Goal: Transaction & Acquisition: Purchase product/service

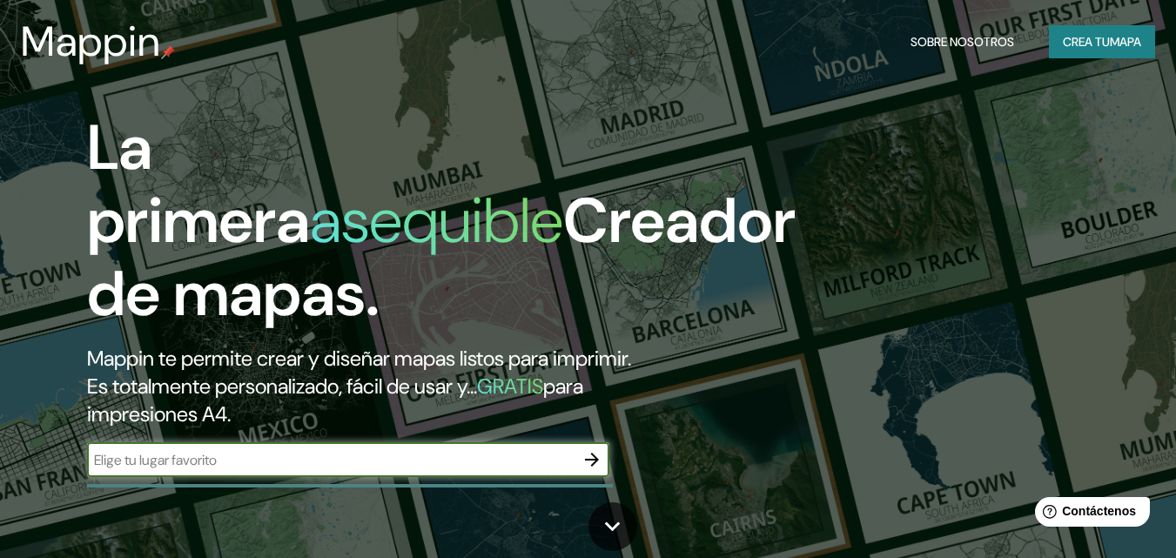
click at [540, 464] on input "text" at bounding box center [330, 460] width 487 height 20
type input "chachapoyas"
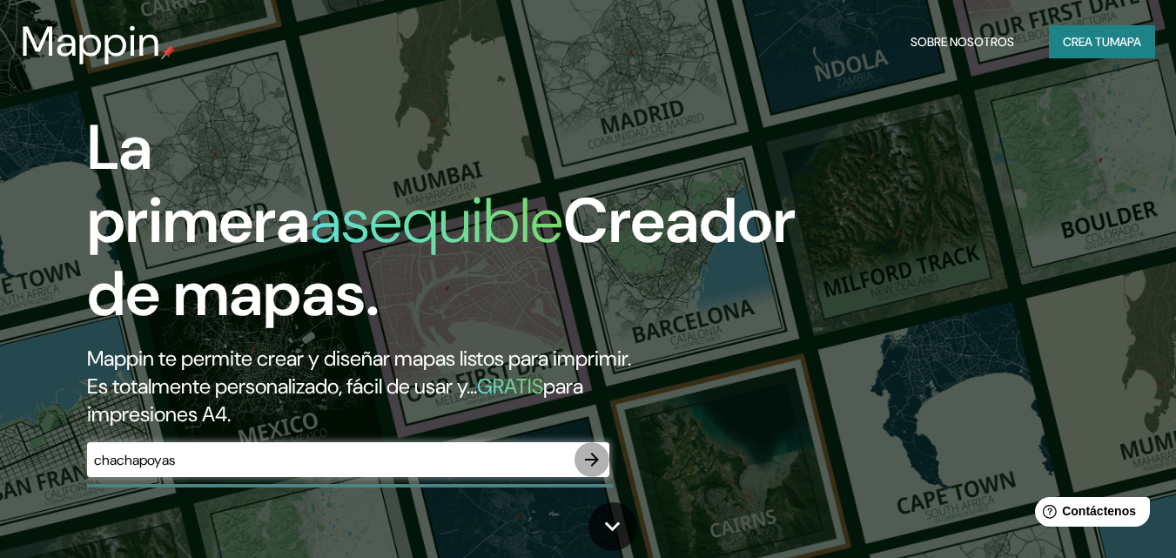
click at [598, 457] on icon "button" at bounding box center [591, 459] width 21 height 21
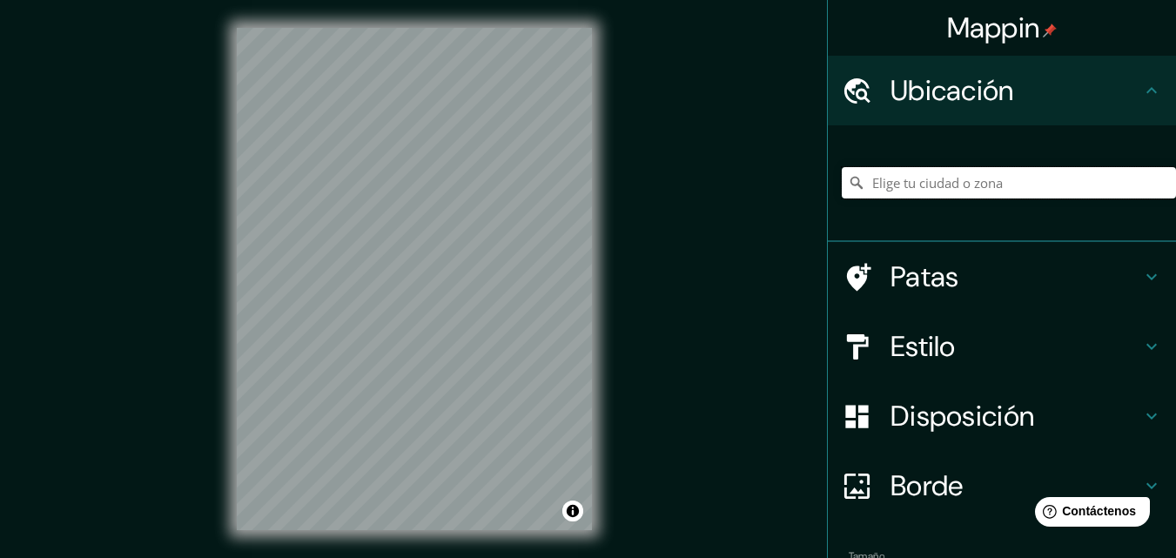
click at [971, 184] on input "Elige tu ciudad o zona" at bounding box center [1008, 182] width 334 height 31
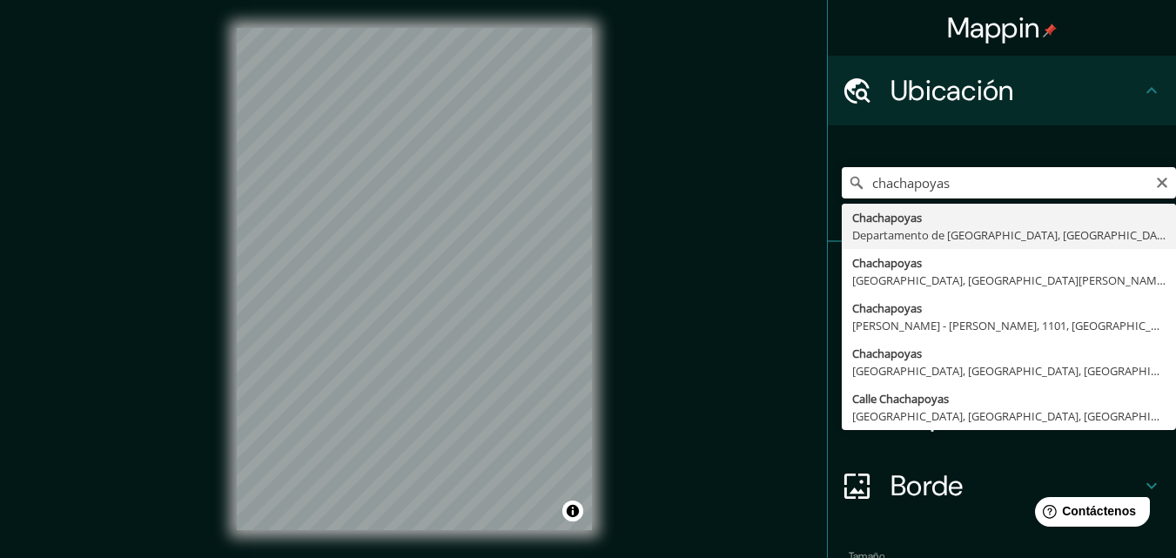
type input "Chachapoyas, Departamento de Amazonas, Perú"
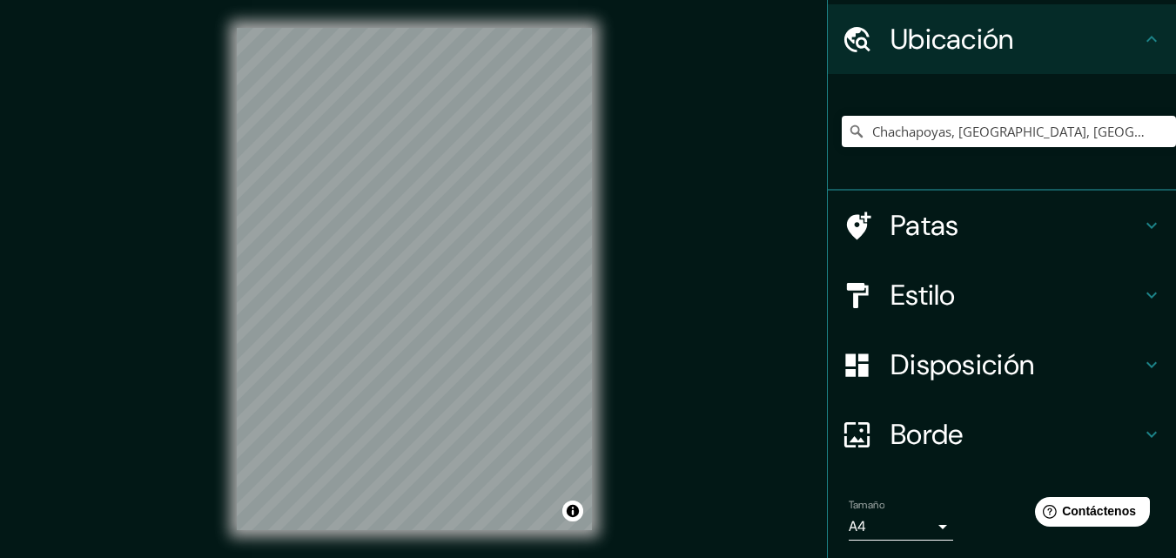
scroll to position [109, 0]
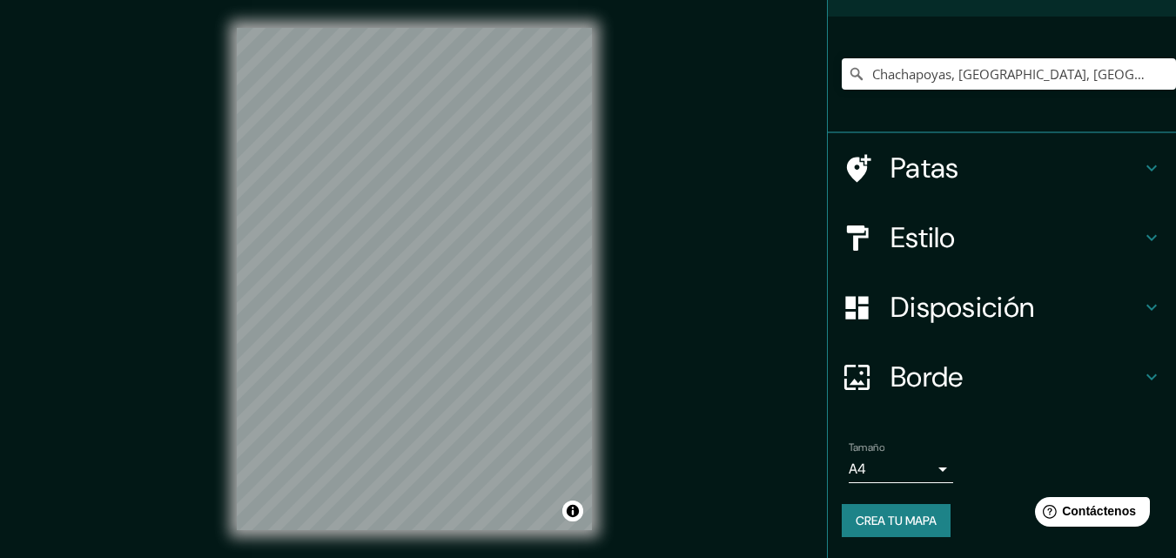
click at [947, 231] on h4 "Estilo" at bounding box center [1015, 237] width 251 height 35
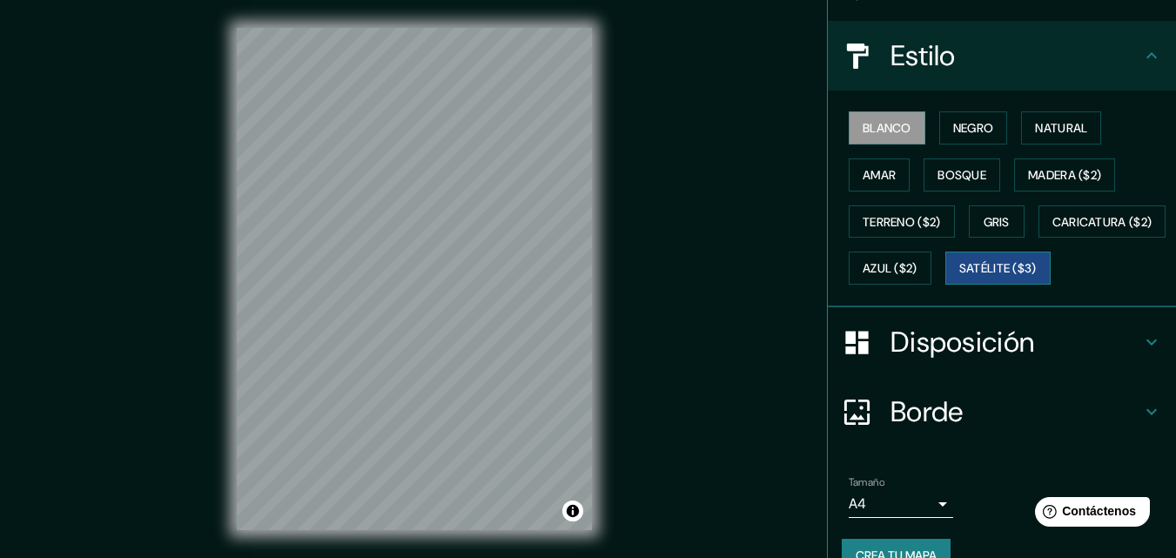
scroll to position [196, 0]
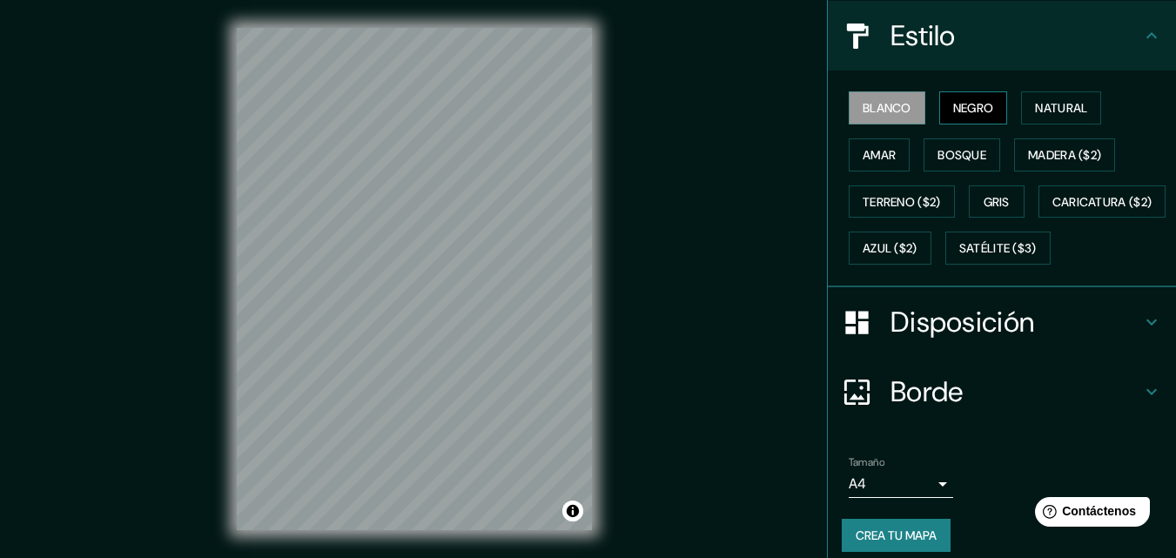
click at [962, 111] on font "Negro" at bounding box center [973, 108] width 41 height 16
click at [988, 198] on font "Gris" at bounding box center [996, 202] width 26 height 16
click at [876, 114] on font "Blanco" at bounding box center [886, 108] width 49 height 16
click at [955, 114] on font "Negro" at bounding box center [973, 108] width 41 height 16
click at [1035, 107] on font "Natural" at bounding box center [1061, 108] width 52 height 16
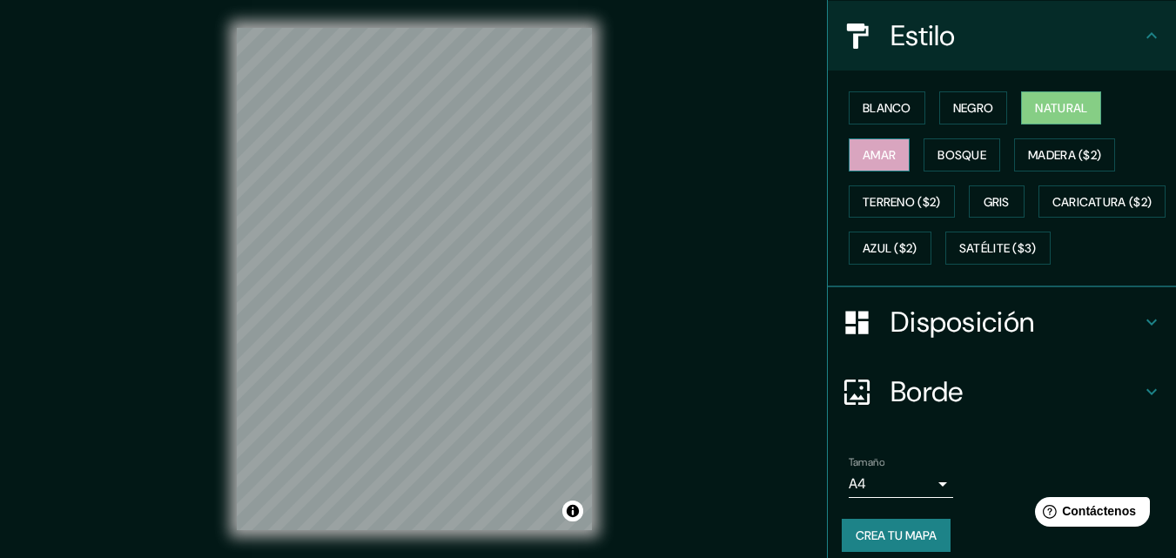
click at [872, 162] on font "Amar" at bounding box center [878, 155] width 33 height 23
click at [968, 157] on font "Bosque" at bounding box center [961, 155] width 49 height 16
click at [848, 159] on button "Amar" at bounding box center [878, 154] width 61 height 33
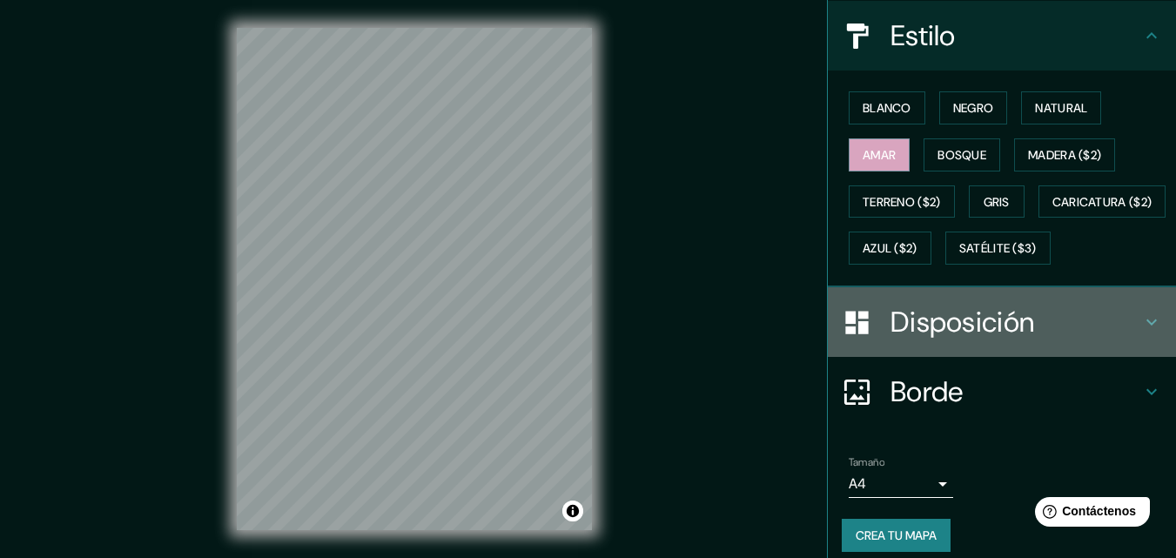
click at [907, 340] on font "Disposición" at bounding box center [962, 322] width 144 height 37
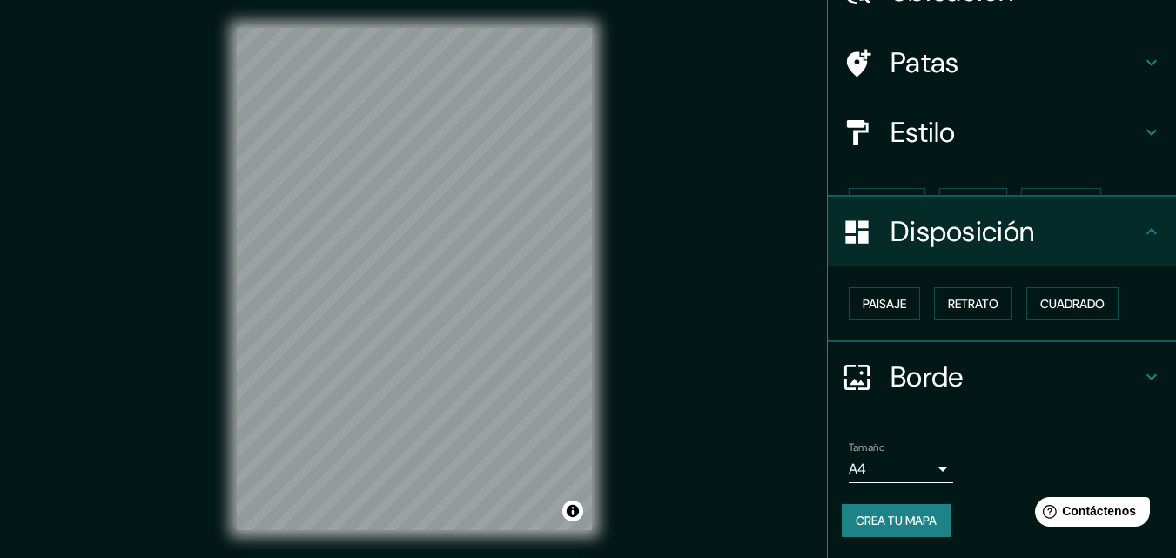
scroll to position [70, 0]
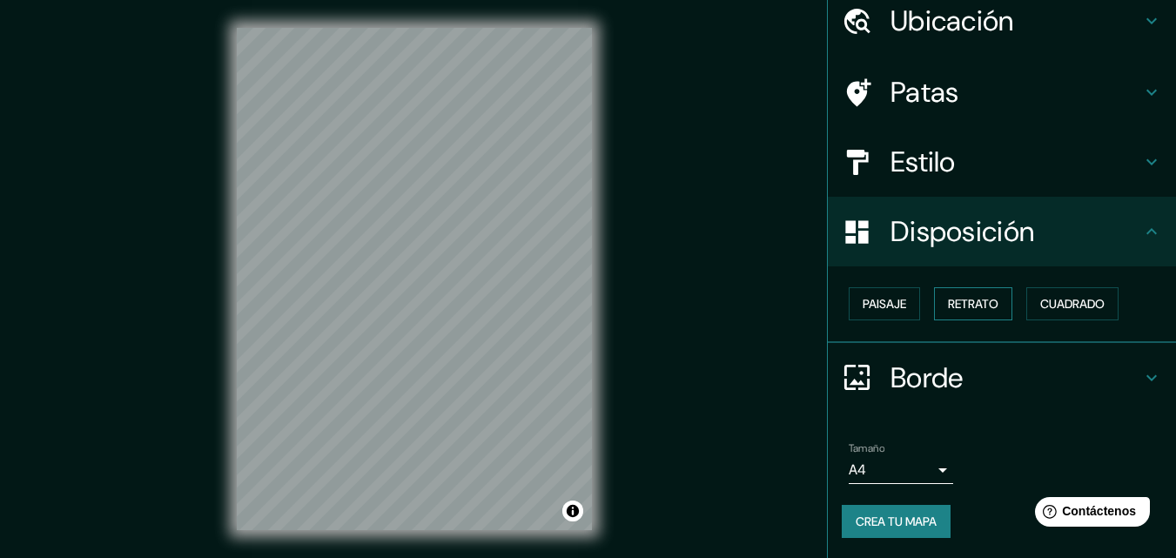
click at [961, 309] on font "Retrato" at bounding box center [973, 304] width 50 height 16
click at [956, 303] on font "Retrato" at bounding box center [973, 304] width 50 height 16
click at [888, 313] on font "Paisaje" at bounding box center [884, 303] width 44 height 23
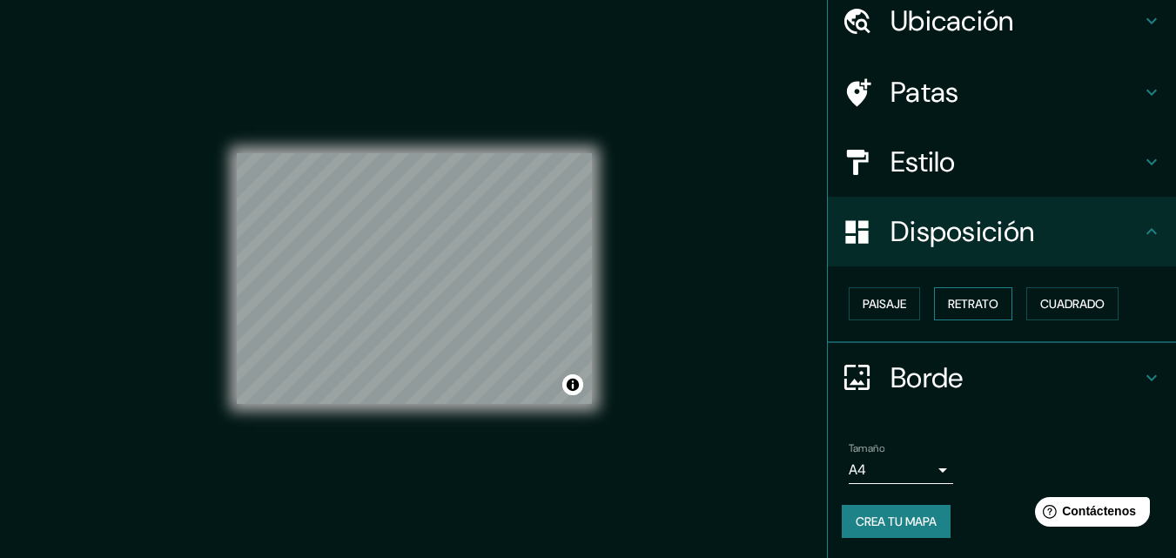
click at [949, 300] on font "Retrato" at bounding box center [973, 304] width 50 height 16
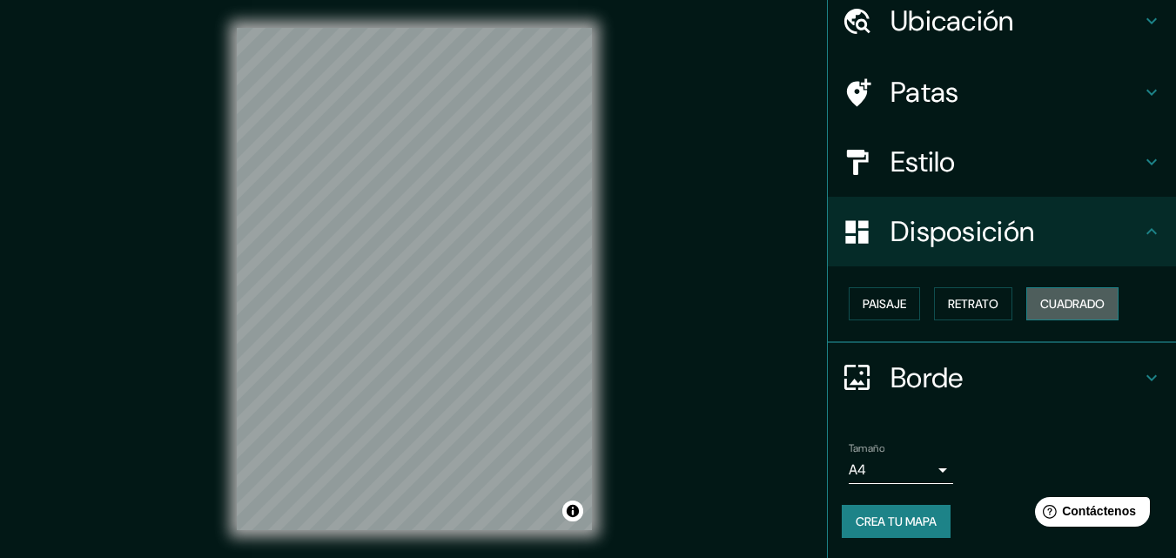
click at [1040, 298] on font "Cuadrado" at bounding box center [1072, 304] width 64 height 16
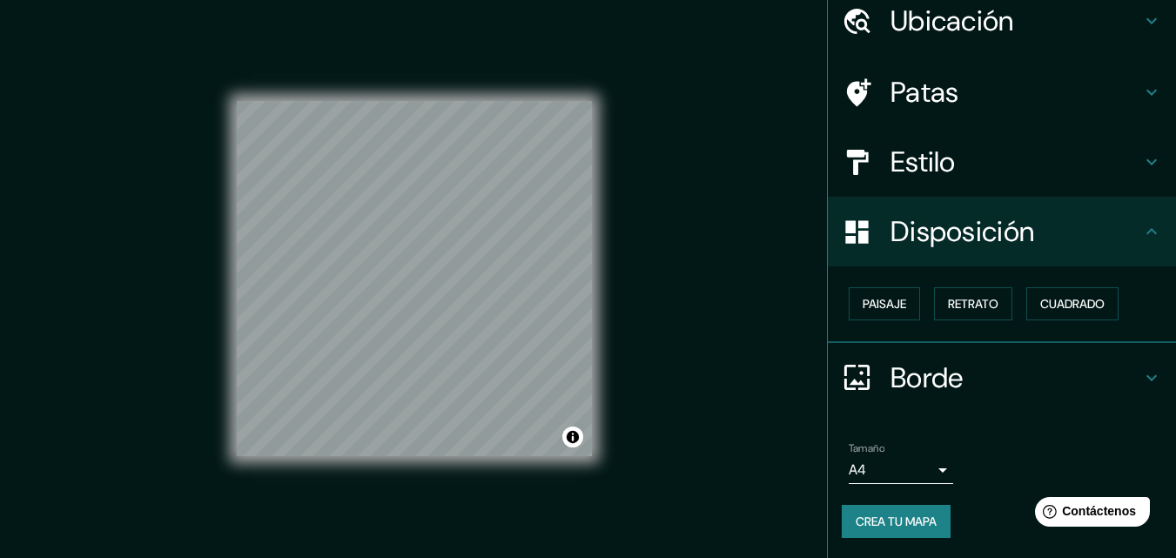
scroll to position [28, 0]
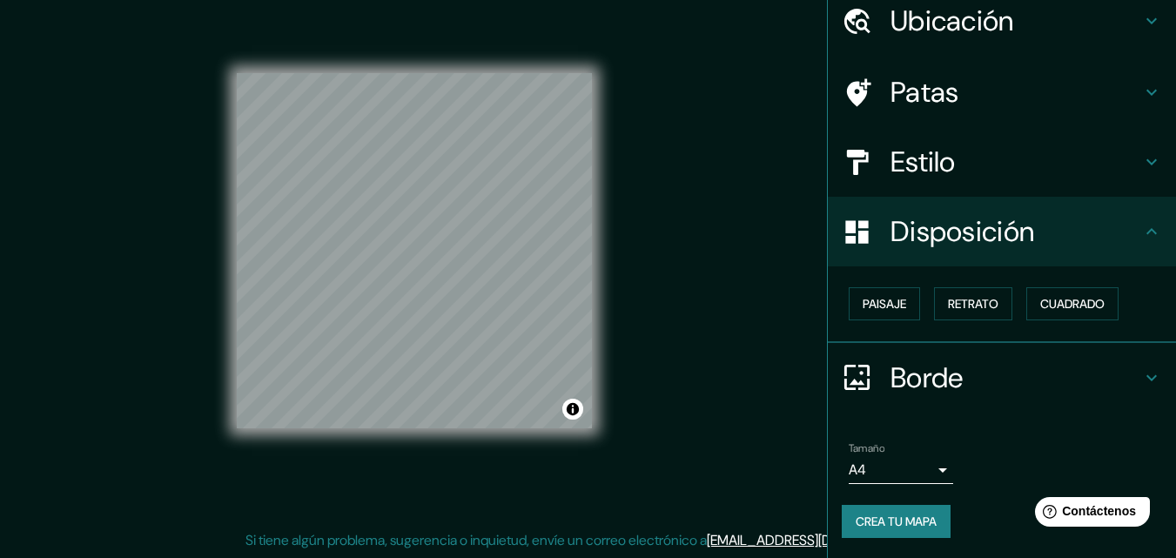
click at [870, 522] on font "Crea tu mapa" at bounding box center [895, 521] width 81 height 16
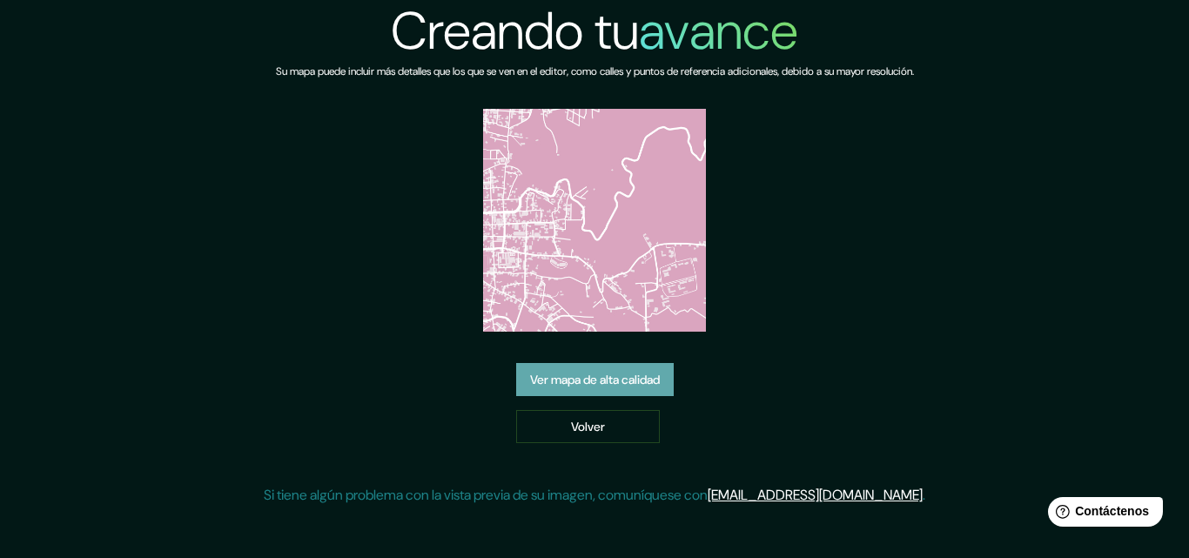
click at [647, 387] on font "Ver mapa de alta calidad" at bounding box center [595, 380] width 130 height 16
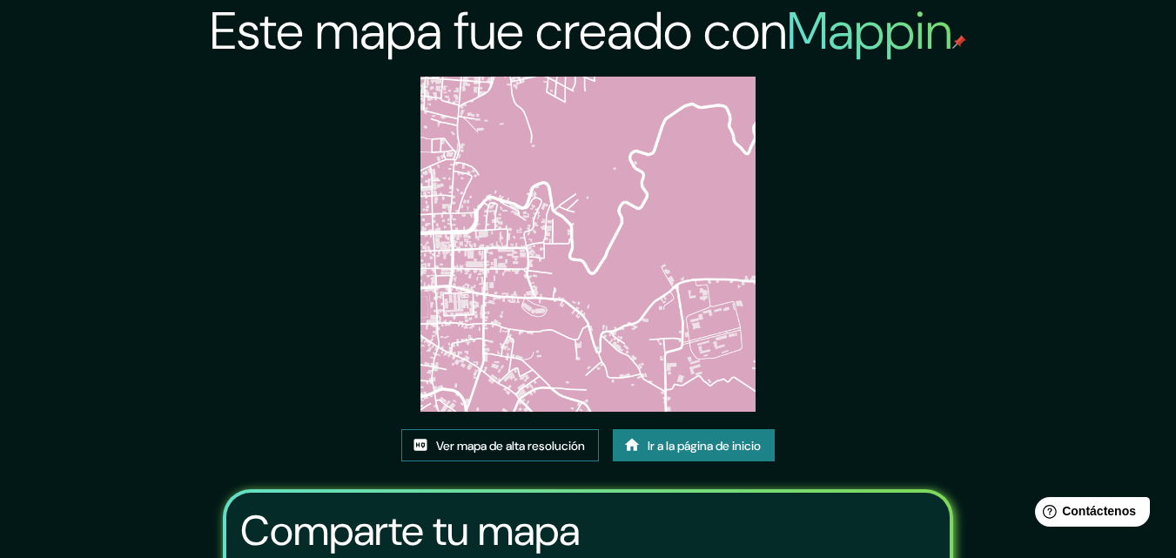
click at [577, 444] on font "Ver mapa de alta resolución" at bounding box center [510, 446] width 149 height 16
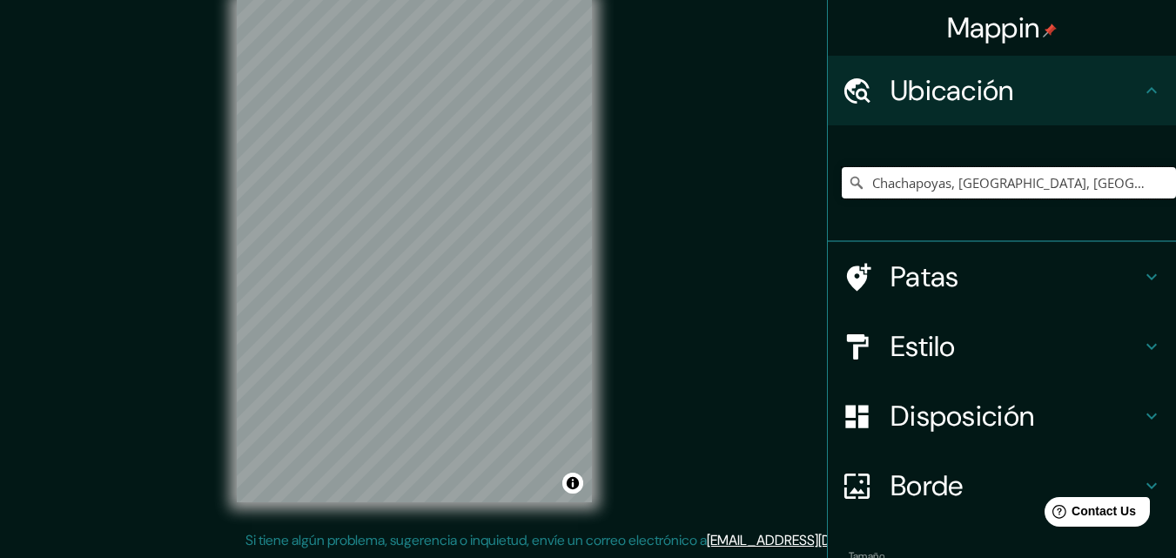
click at [993, 194] on input "Chachapoyas, Departamento de Amazonas, Perú" at bounding box center [1008, 182] width 334 height 31
drag, startPoint x: 1117, startPoint y: 190, endPoint x: 943, endPoint y: 178, distance: 174.5
click at [943, 178] on input "Chachapoyas, Departamento de Amazonas, Perú" at bounding box center [1008, 182] width 334 height 31
drag, startPoint x: 948, startPoint y: 178, endPoint x: 1011, endPoint y: 184, distance: 62.9
click at [1011, 184] on input "Chachapoyas,s, Perú" at bounding box center [1008, 182] width 334 height 31
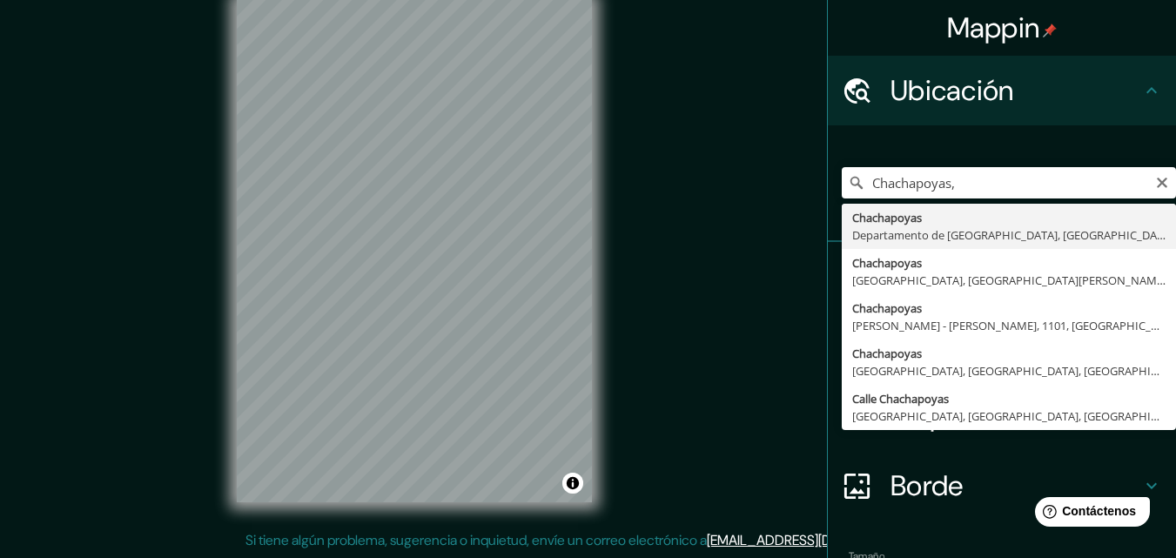
type input "Chachapoyas, Departamento de Amazonas, Perú"
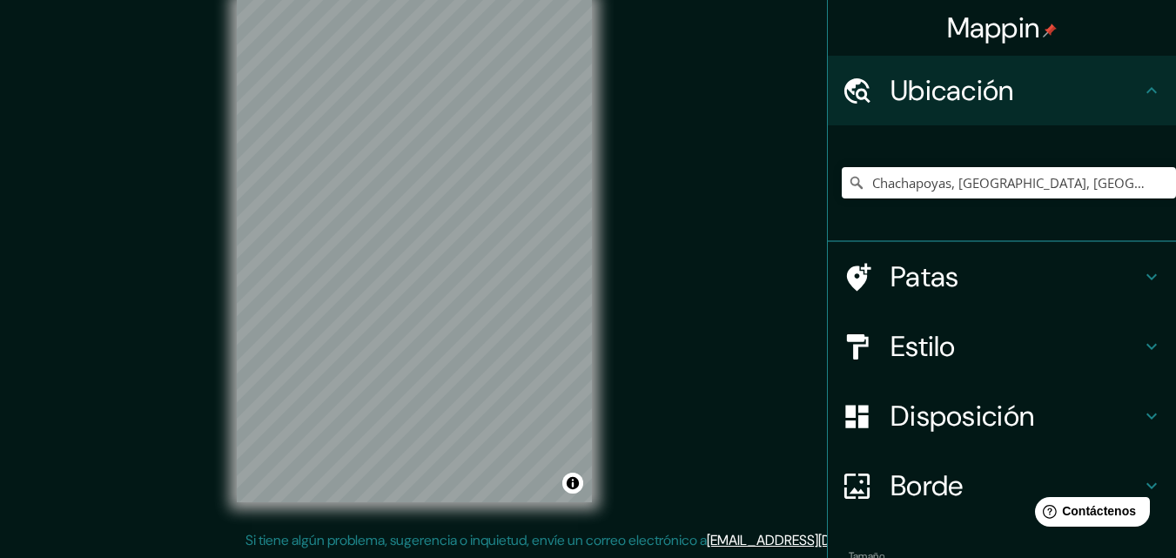
click at [945, 358] on h4 "Estilo" at bounding box center [1015, 346] width 251 height 35
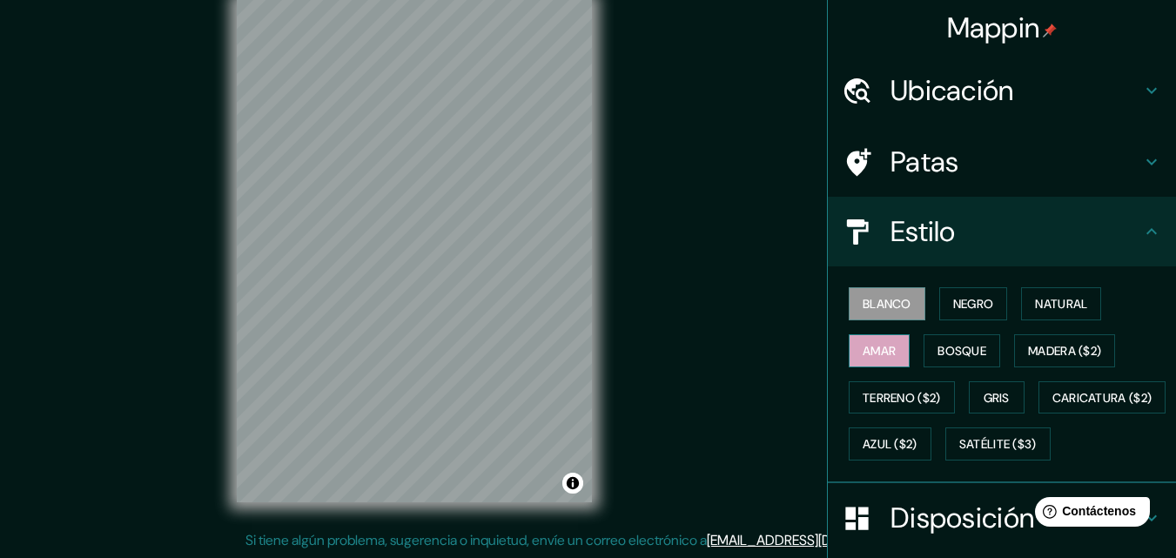
click at [874, 361] on font "Amar" at bounding box center [878, 350] width 33 height 23
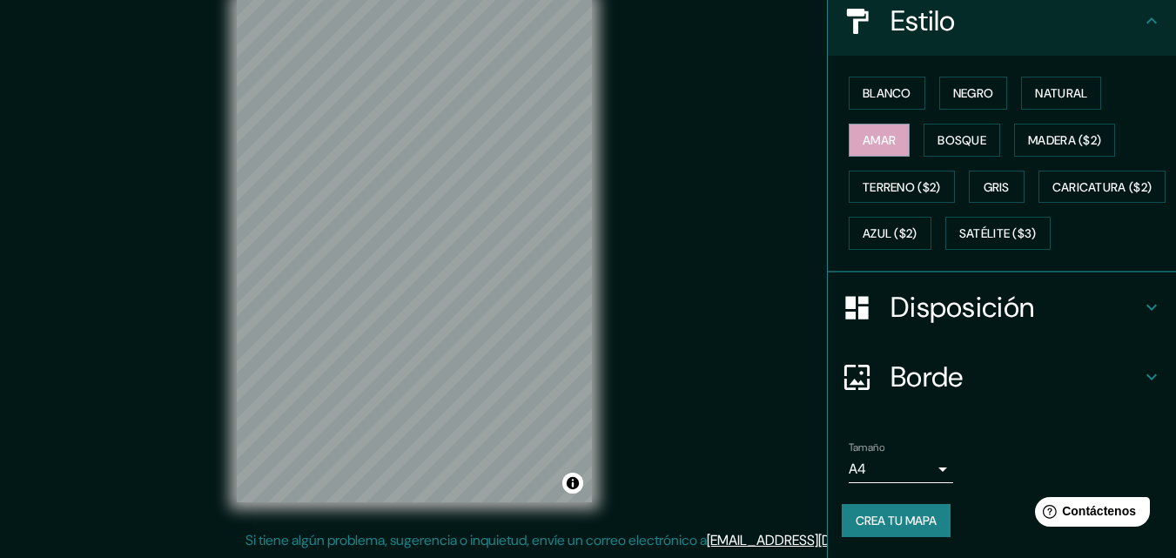
scroll to position [257, 0]
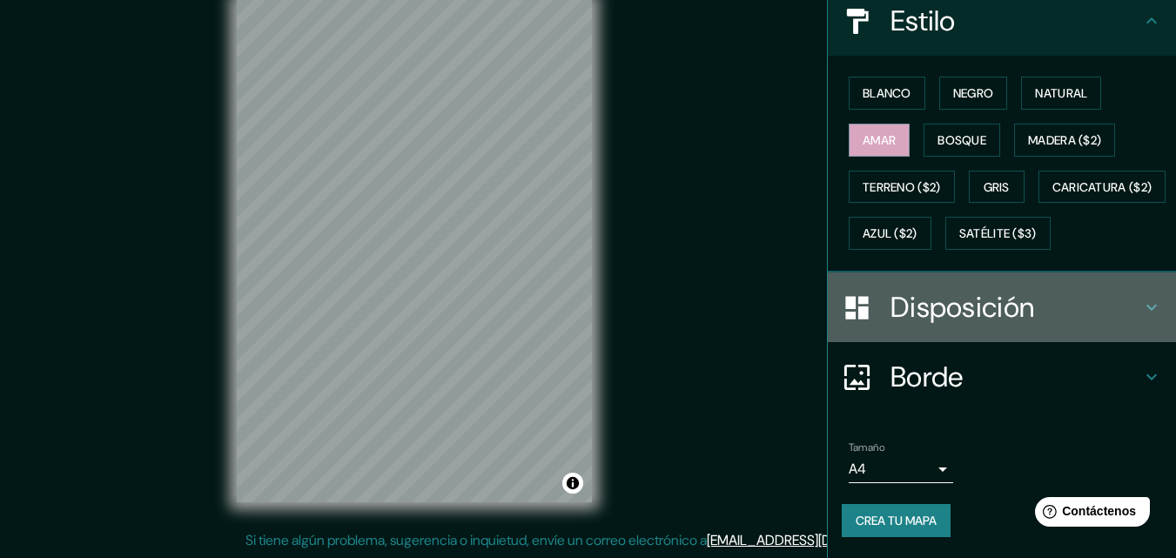
click at [941, 325] on div "Disposición" at bounding box center [1001, 307] width 348 height 70
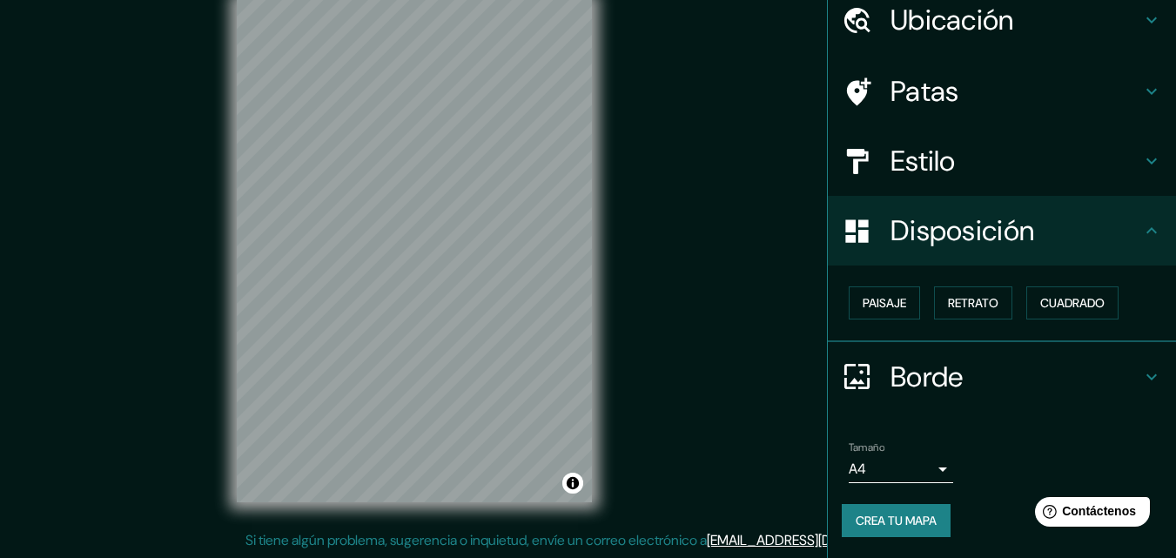
scroll to position [70, 0]
click at [1042, 307] on font "Cuadrado" at bounding box center [1072, 304] width 64 height 16
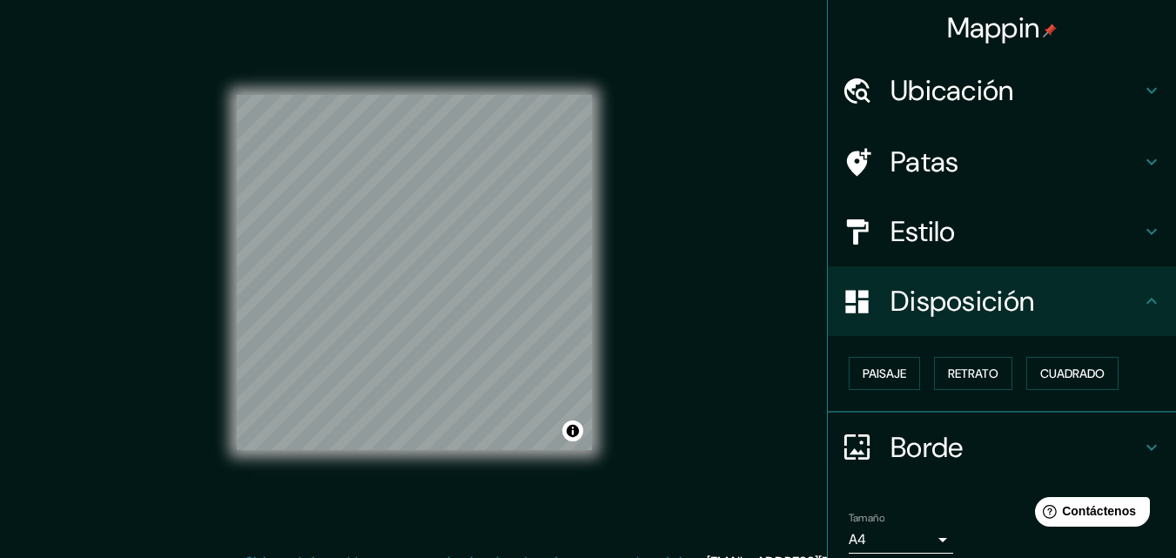
scroll to position [0, 0]
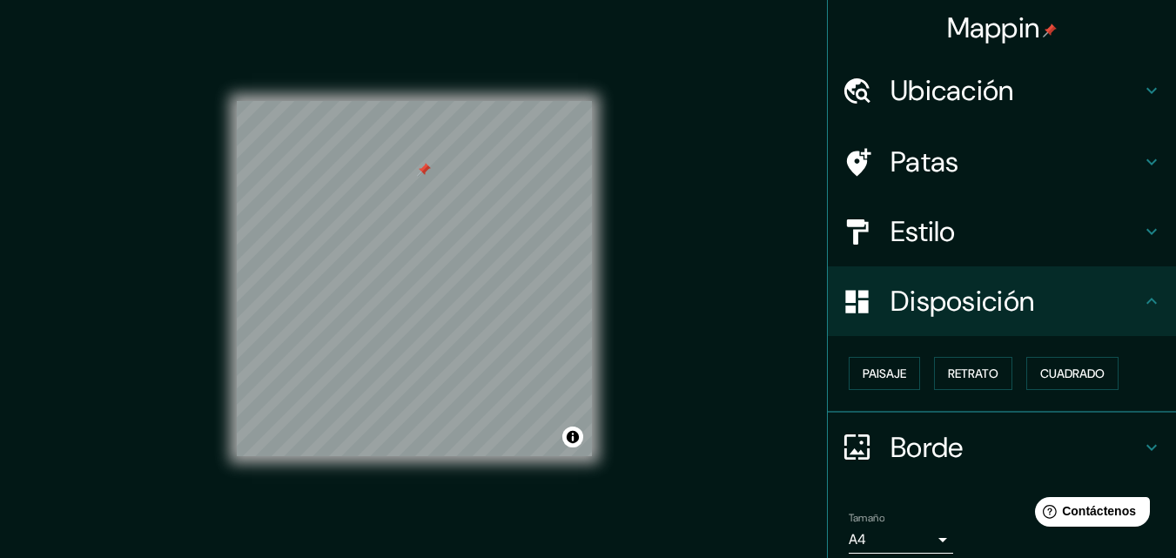
click at [421, 172] on div at bounding box center [424, 170] width 14 height 14
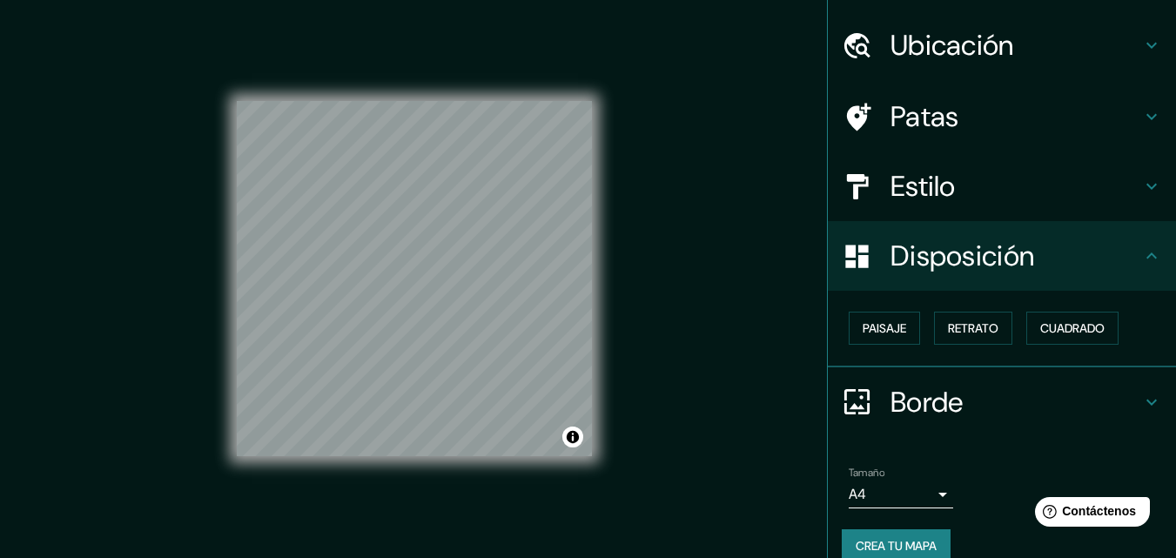
scroll to position [70, 0]
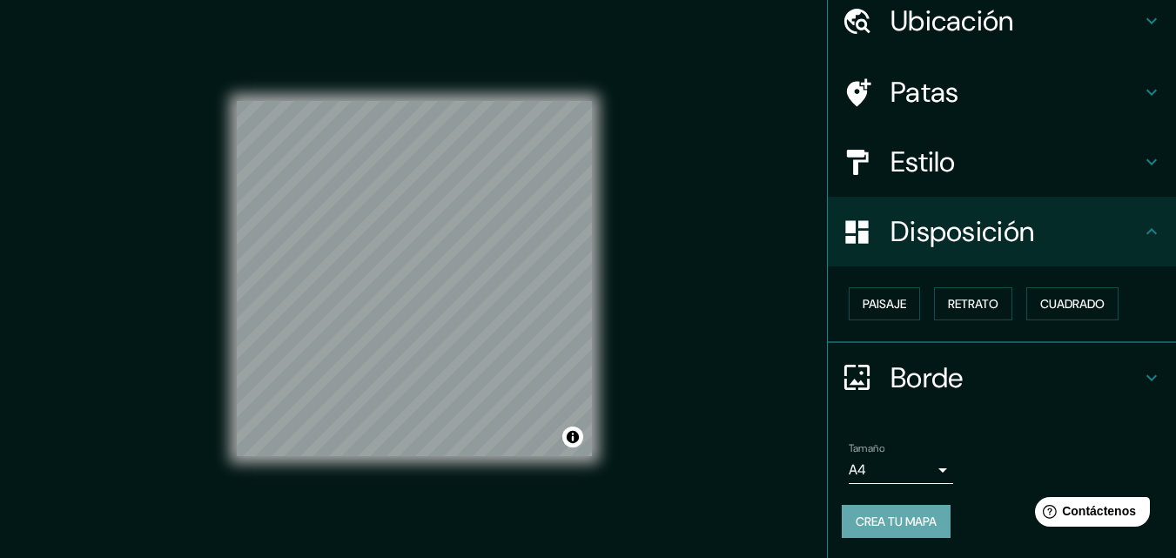
click at [868, 517] on font "Crea tu mapa" at bounding box center [895, 521] width 81 height 16
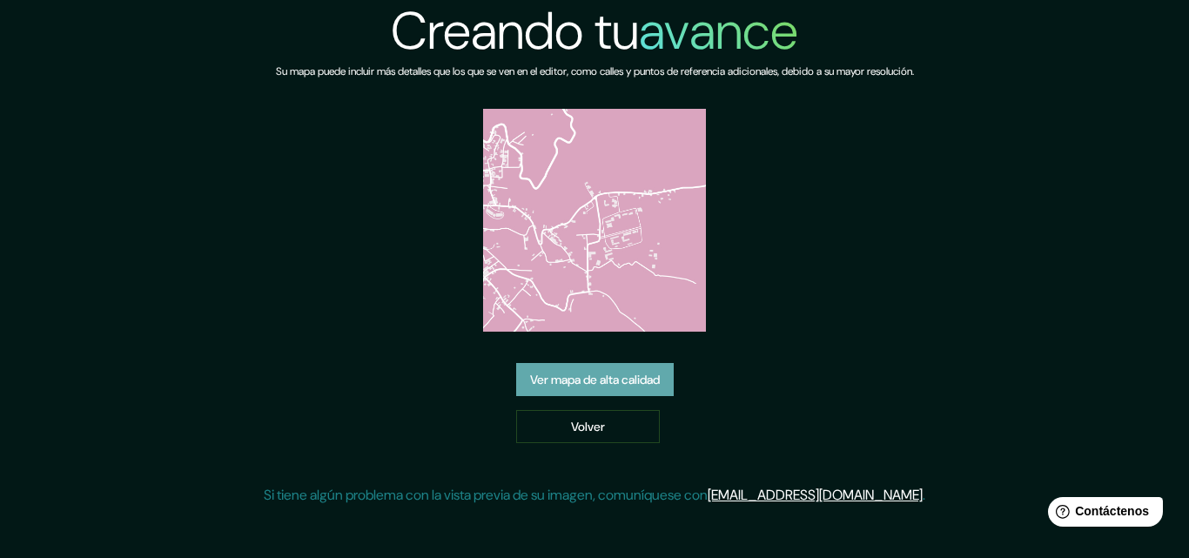
click at [653, 377] on font "Ver mapa de alta calidad" at bounding box center [595, 380] width 130 height 16
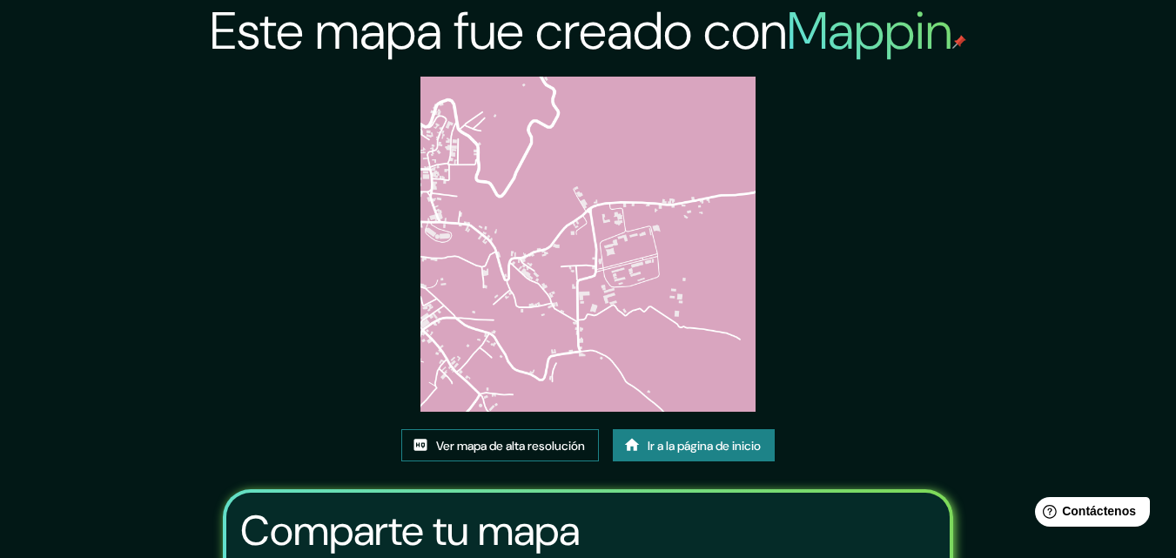
click at [528, 448] on font "Ver mapa de alta resolución" at bounding box center [510, 446] width 149 height 16
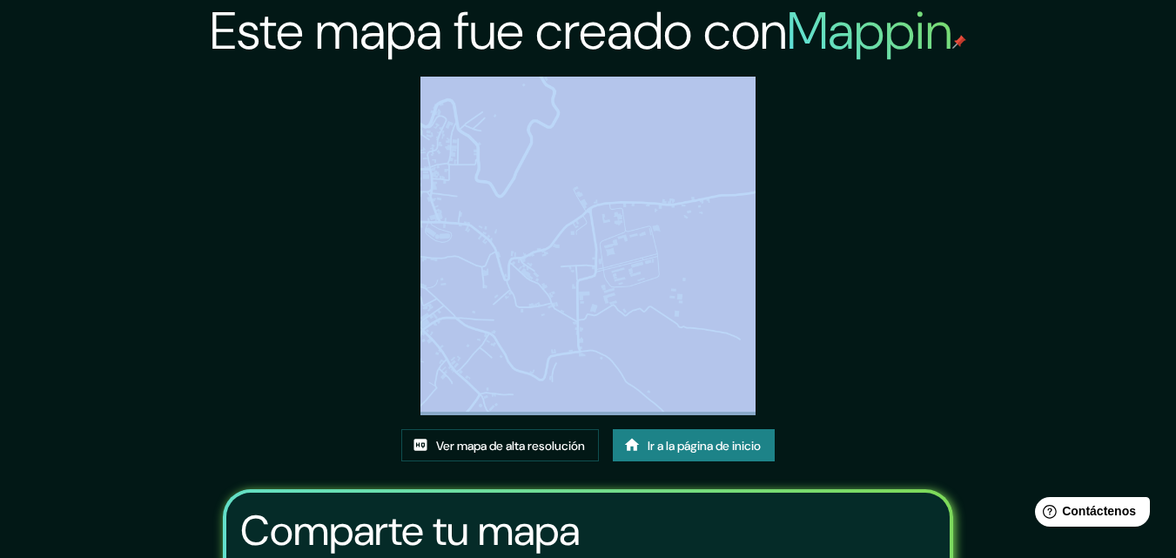
drag, startPoint x: 501, startPoint y: 426, endPoint x: 198, endPoint y: 214, distance: 369.8
click at [249, 257] on div "Este mapa fue creado con Mappin Ver mapa de alta resolución Ir a la página de i…" at bounding box center [588, 386] width 773 height 772
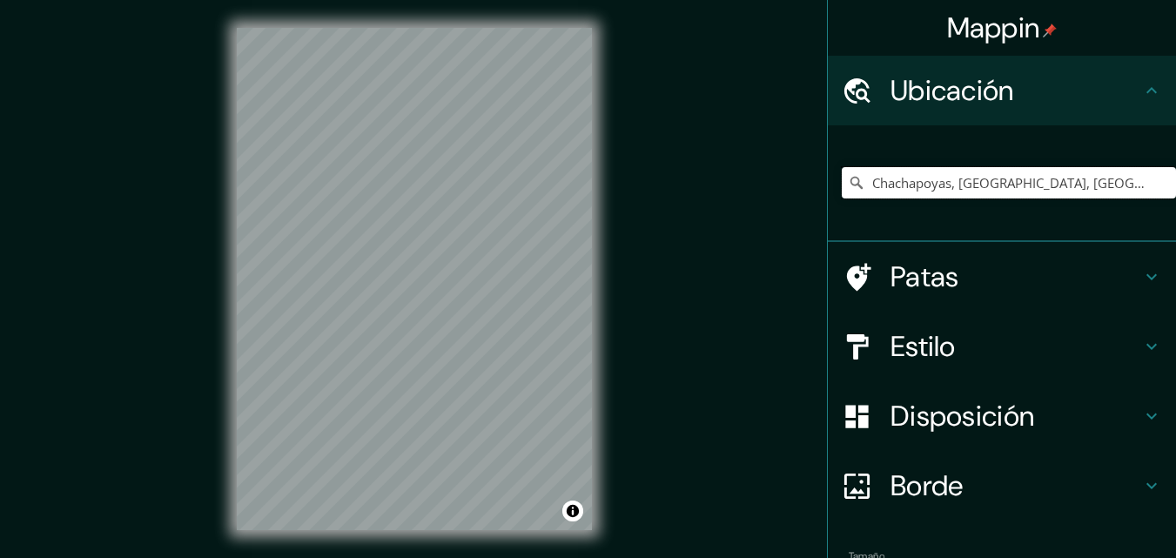
click at [1028, 173] on input "Chachapoyas, [GEOGRAPHIC_DATA], [GEOGRAPHIC_DATA]" at bounding box center [1008, 182] width 334 height 31
drag, startPoint x: 949, startPoint y: 181, endPoint x: 1188, endPoint y: 211, distance: 240.4
click at [1175, 211] on html "Mappin Ubicación Chachapoyas, [GEOGRAPHIC_DATA], [GEOGRAPHIC_DATA] Patas Estilo…" at bounding box center [588, 279] width 1176 height 558
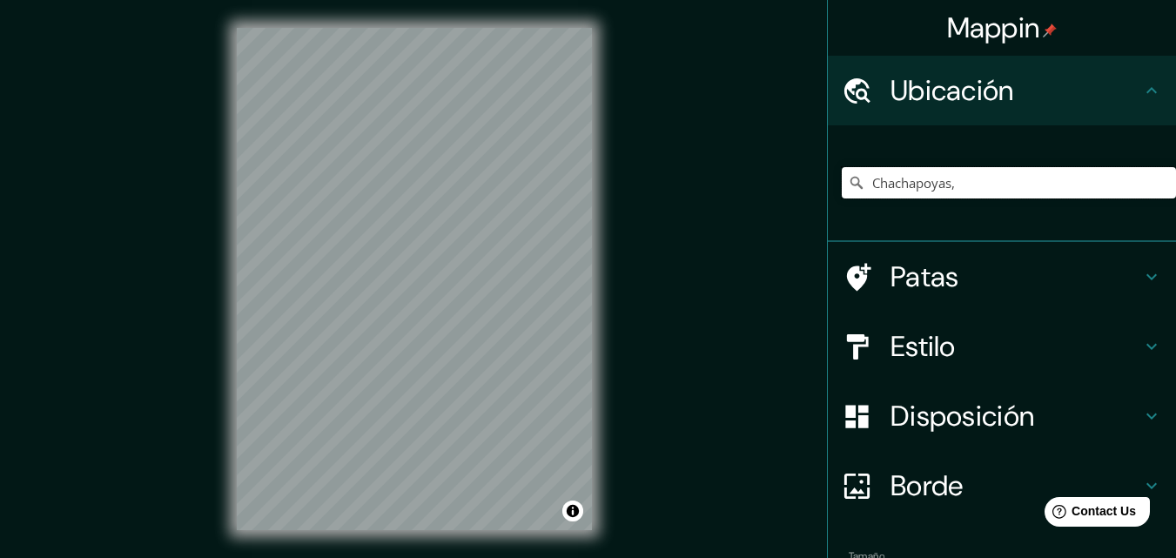
scroll to position [0, 0]
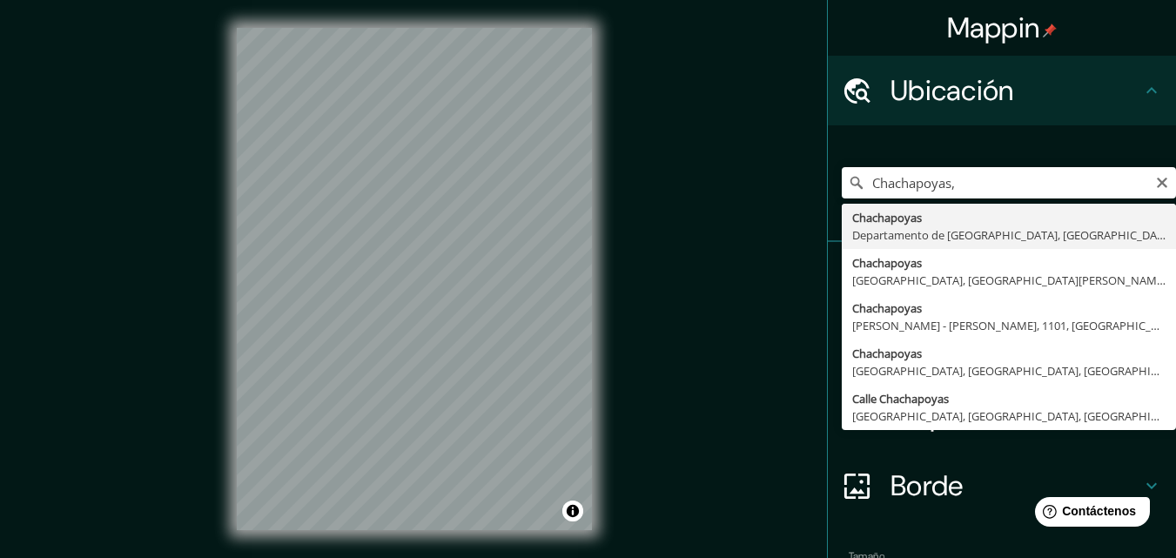
type input "Chachapoyas, [GEOGRAPHIC_DATA], [GEOGRAPHIC_DATA]"
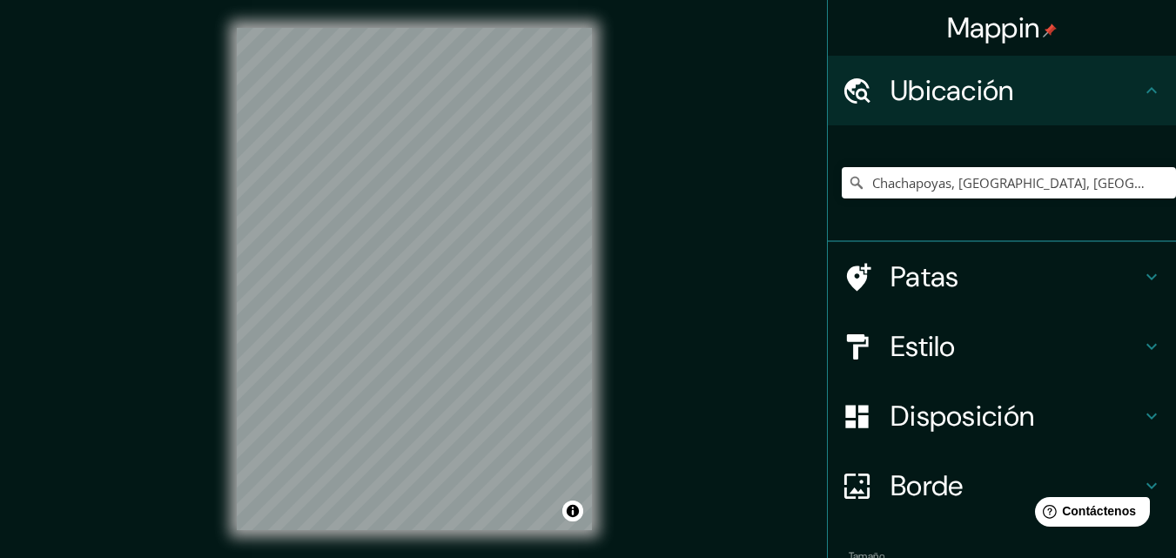
click at [959, 406] on font "Disposición" at bounding box center [962, 416] width 144 height 37
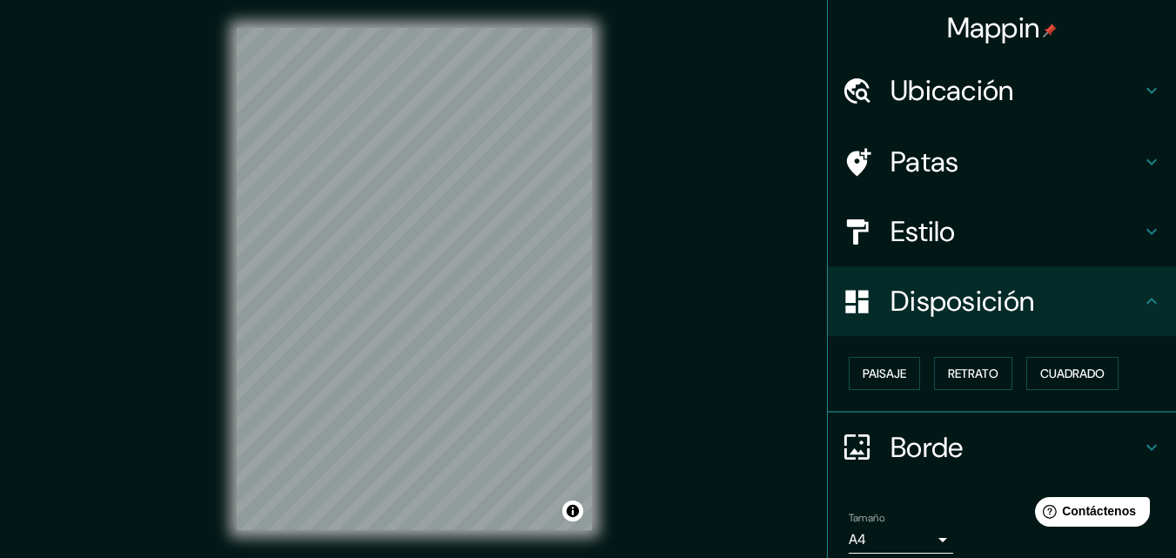
click at [929, 232] on font "Estilo" at bounding box center [922, 231] width 65 height 37
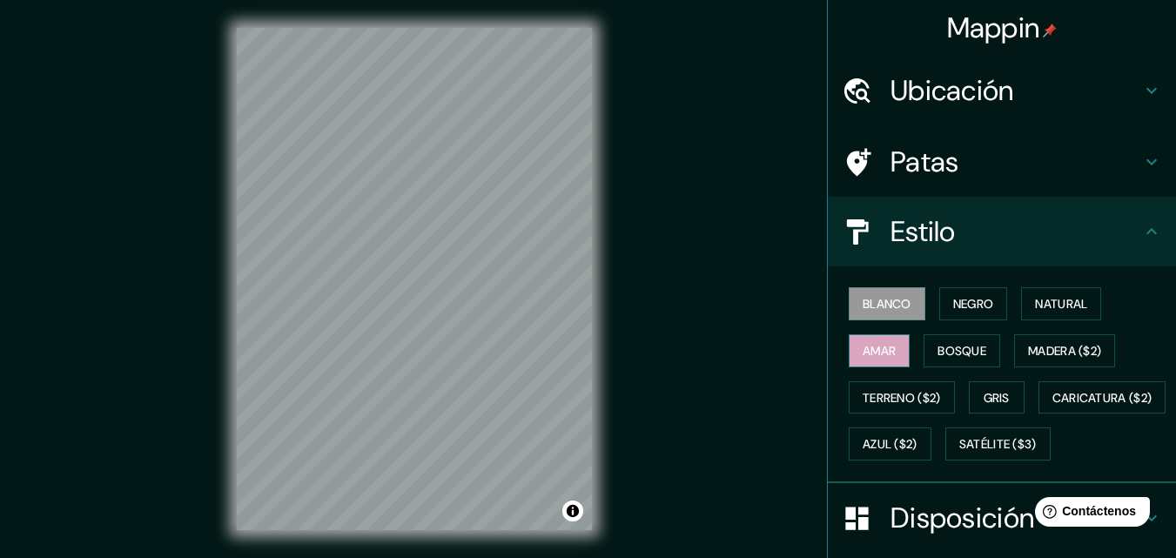
click at [877, 354] on font "Amar" at bounding box center [878, 351] width 33 height 16
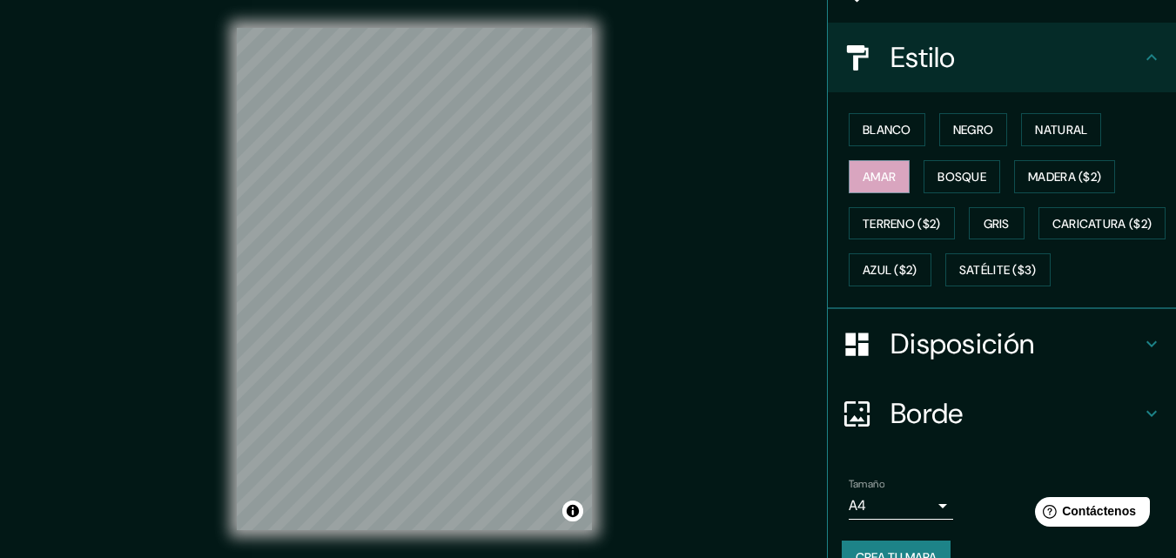
scroll to position [257, 0]
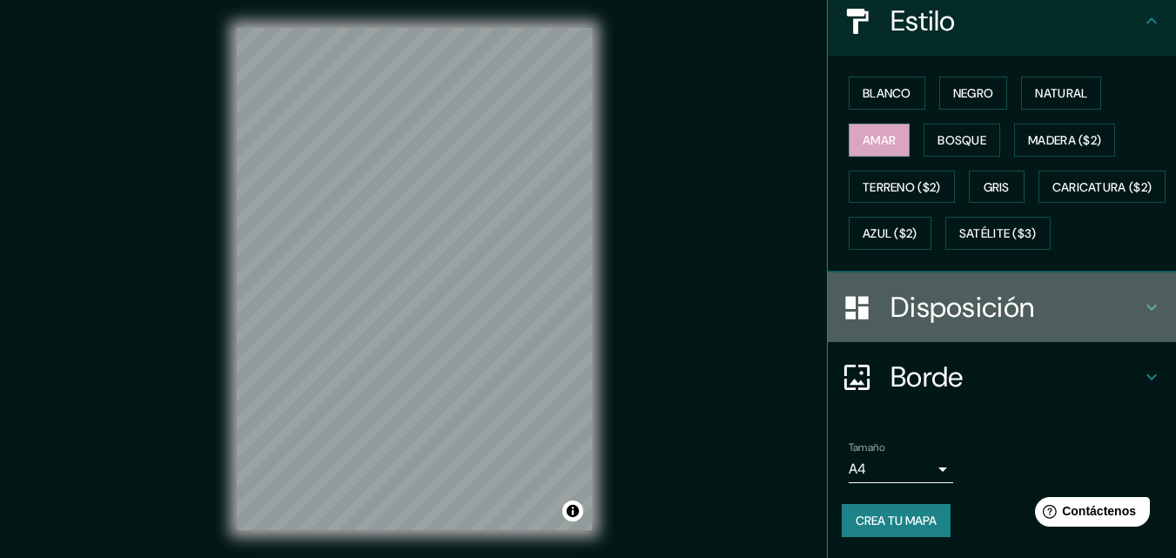
click at [1022, 300] on font "Disposición" at bounding box center [962, 307] width 144 height 37
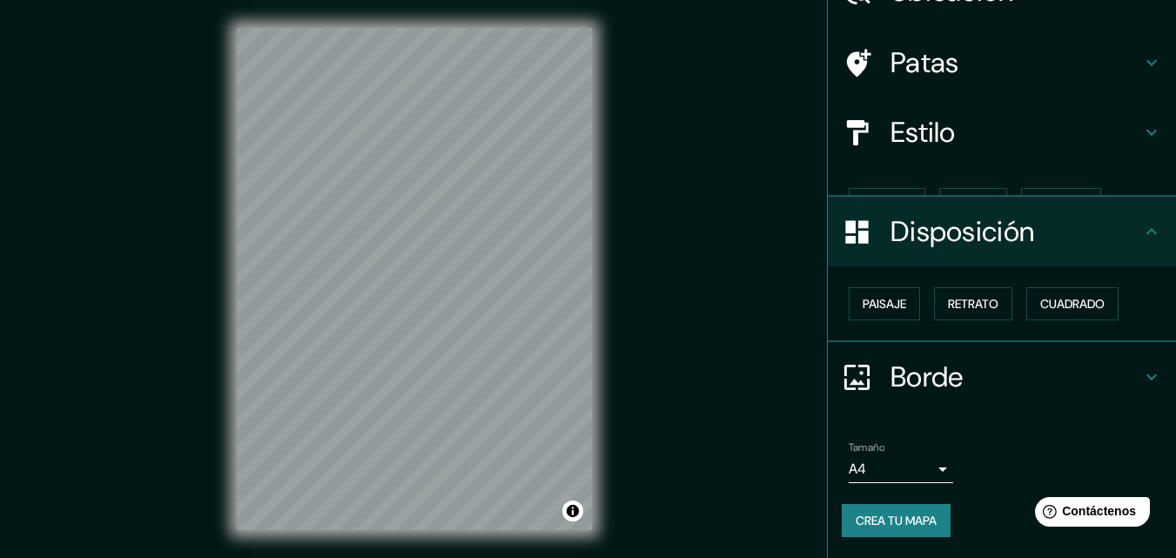
scroll to position [70, 0]
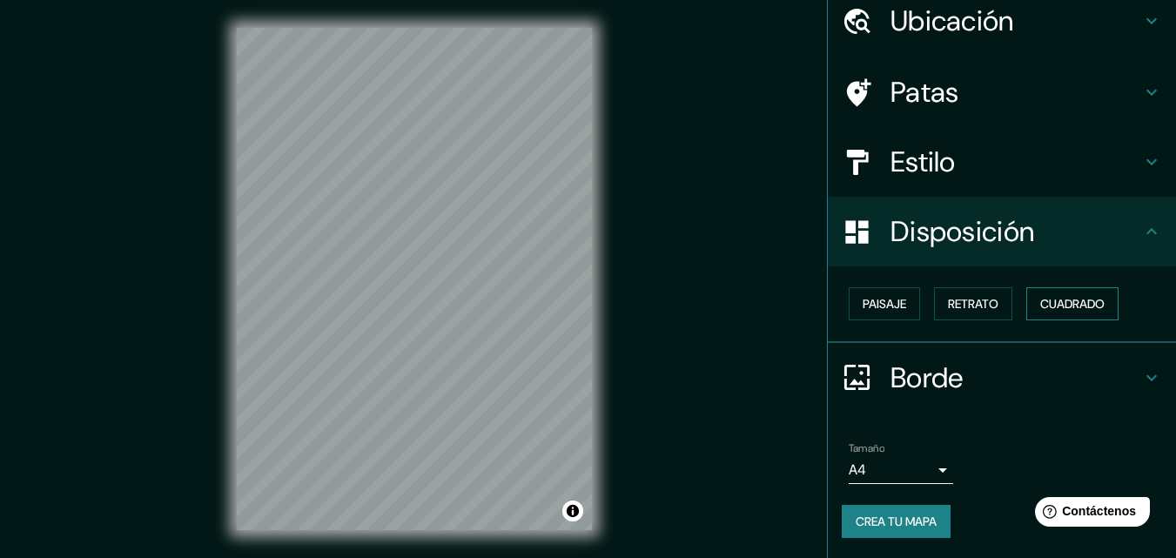
click at [1043, 314] on font "Cuadrado" at bounding box center [1072, 303] width 64 height 23
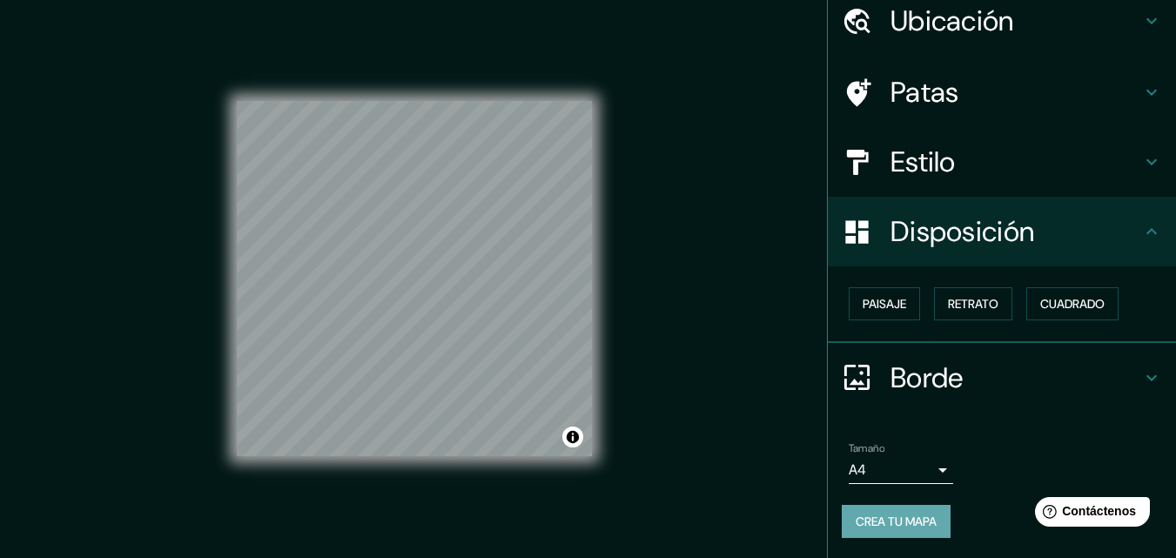
click at [921, 525] on font "Crea tu mapa" at bounding box center [895, 521] width 81 height 16
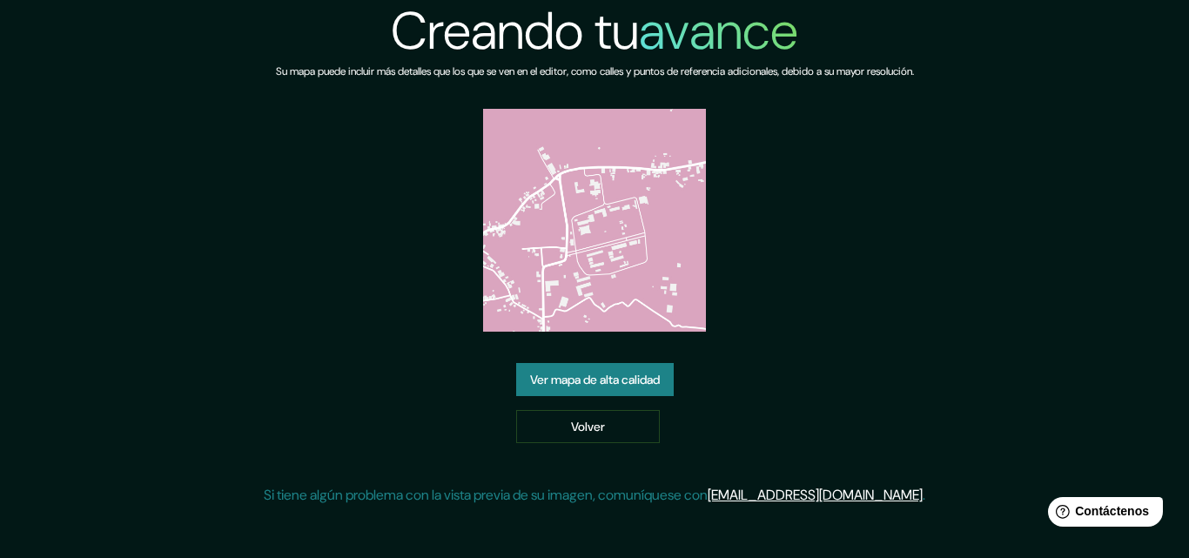
click at [545, 372] on font "Ver mapa de alta calidad" at bounding box center [595, 380] width 130 height 16
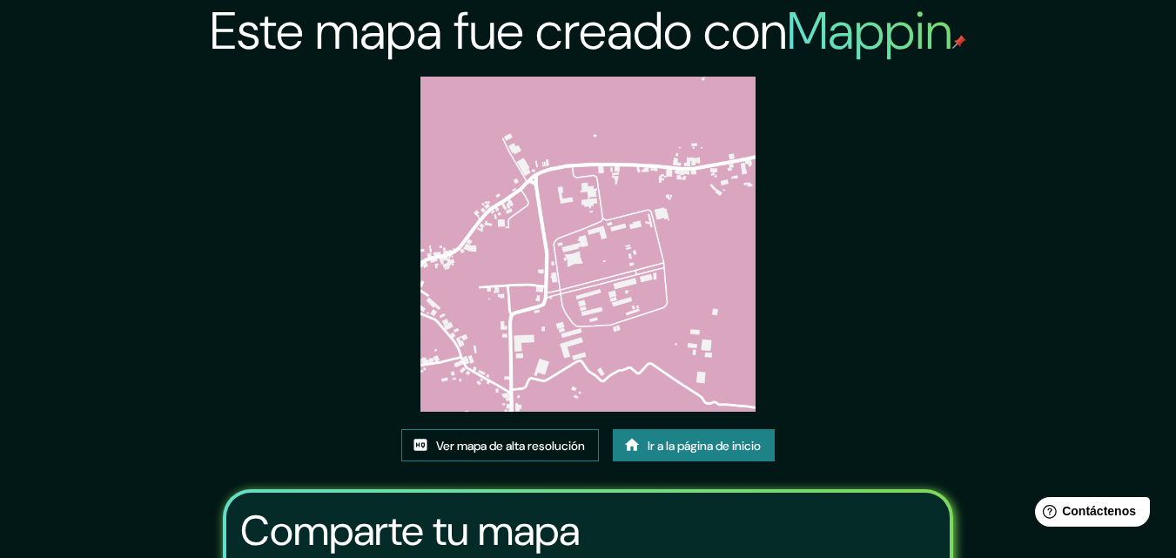
click at [446, 444] on font "Ver mapa de alta resolución" at bounding box center [510, 446] width 149 height 16
